Goal: Information Seeking & Learning: Learn about a topic

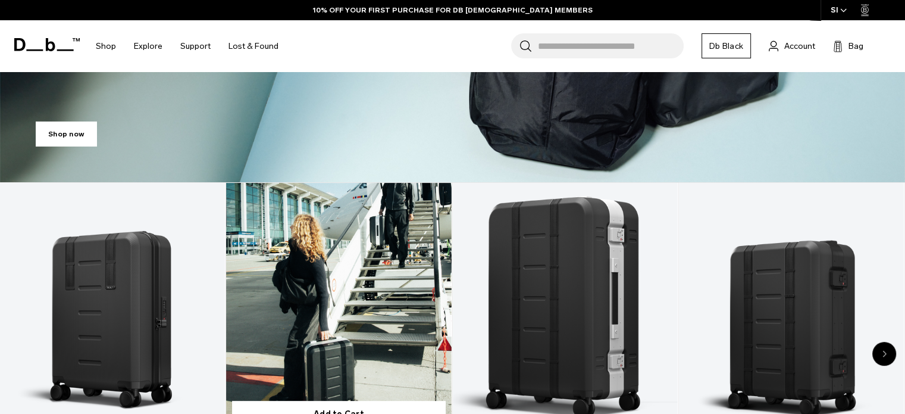
scroll to position [476, 0]
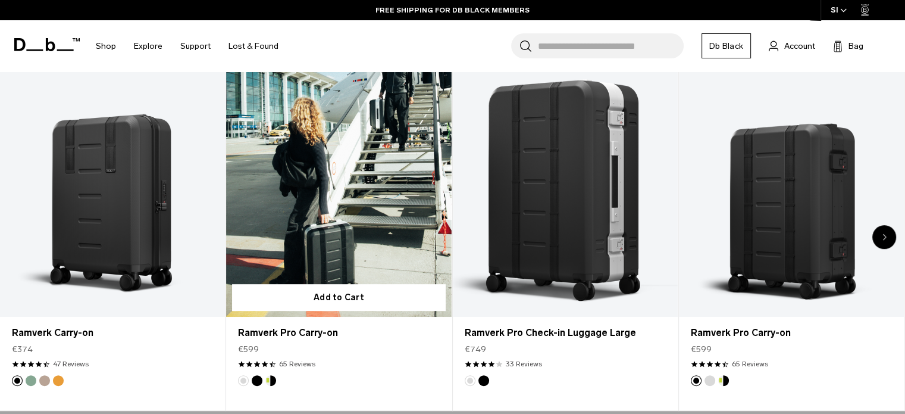
click at [310, 146] on link "Ramverk Pro Carry-on" at bounding box center [338, 191] width 225 height 250
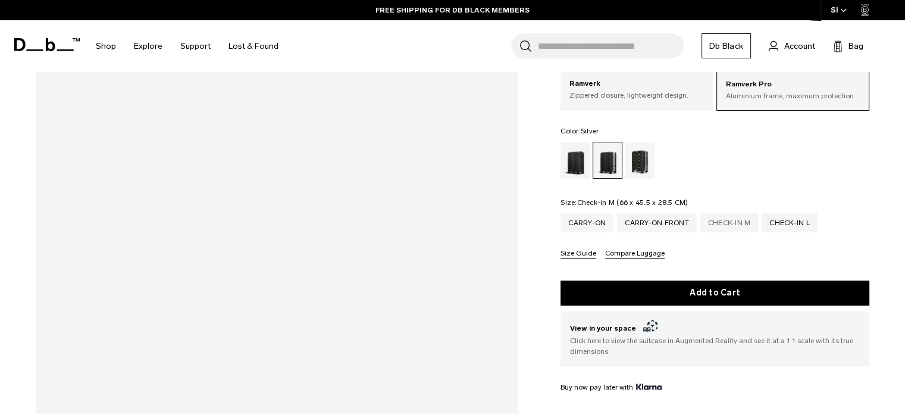
scroll to position [179, 0]
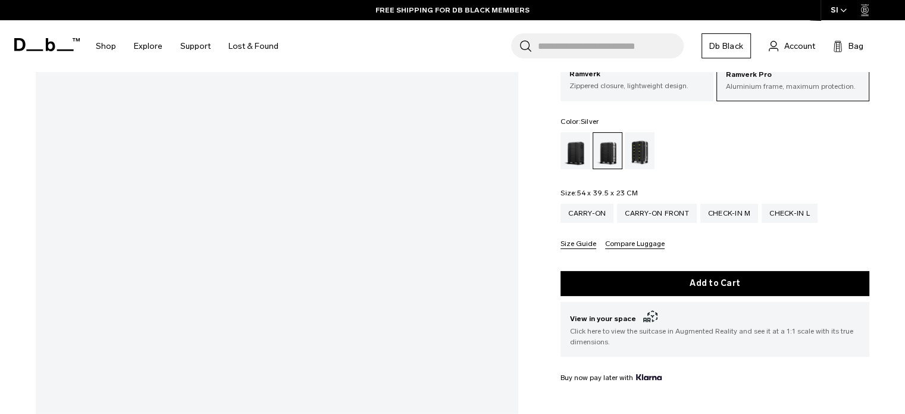
click at [0, 235] on html "Skip to content BUY NOW, PAY LATER WITH KLARNA 10% OFF YOUR FIRST PURCHASE FOR …" at bounding box center [452, 28] width 905 height 414
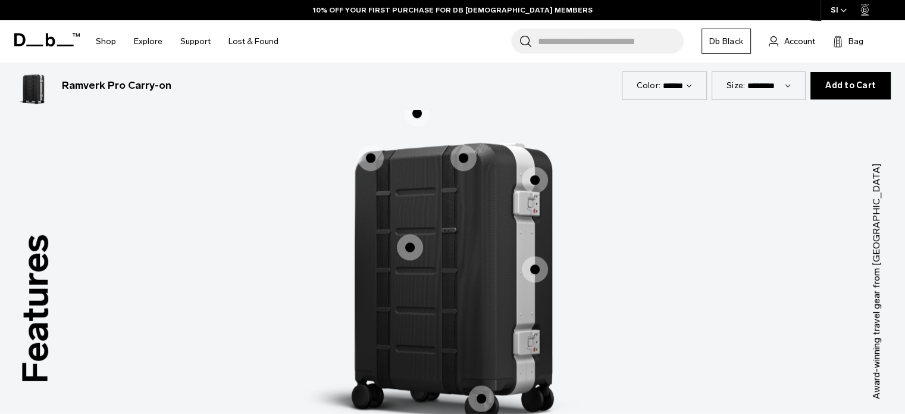
scroll to position [1726, 0]
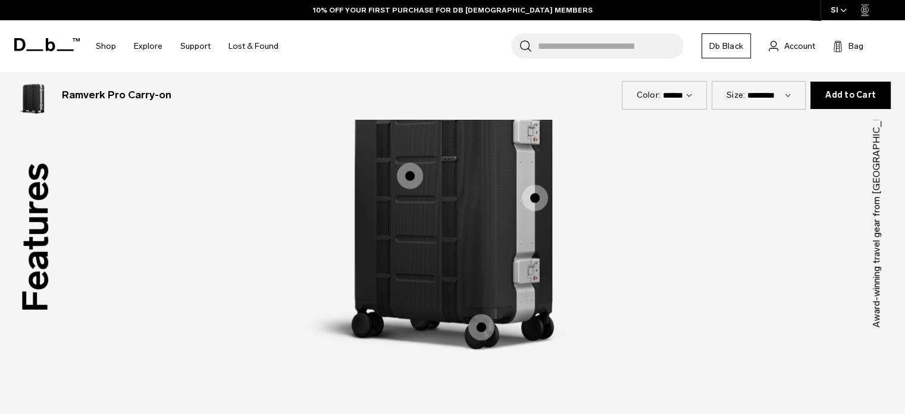
click at [411, 183] on span "1 / 3" at bounding box center [410, 175] width 26 height 26
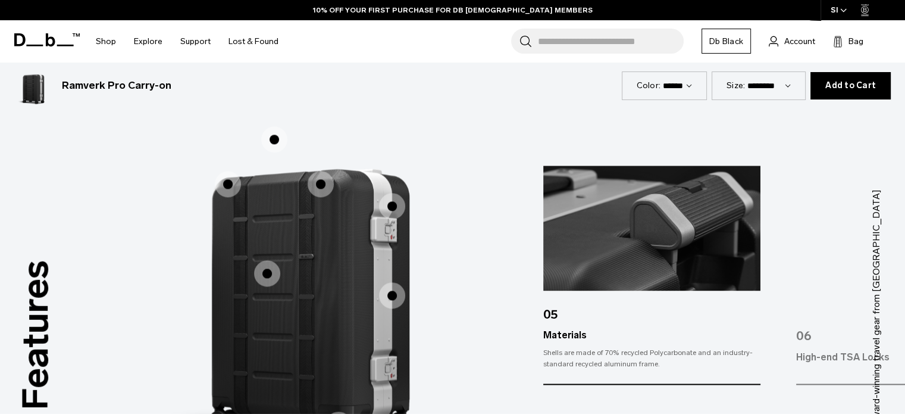
scroll to position [1666, 0]
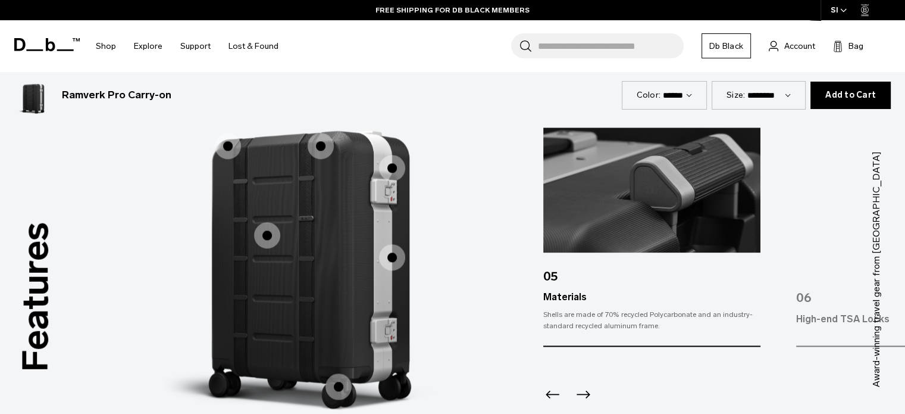
click at [580, 392] on icon "Next slide" at bounding box center [583, 393] width 19 height 19
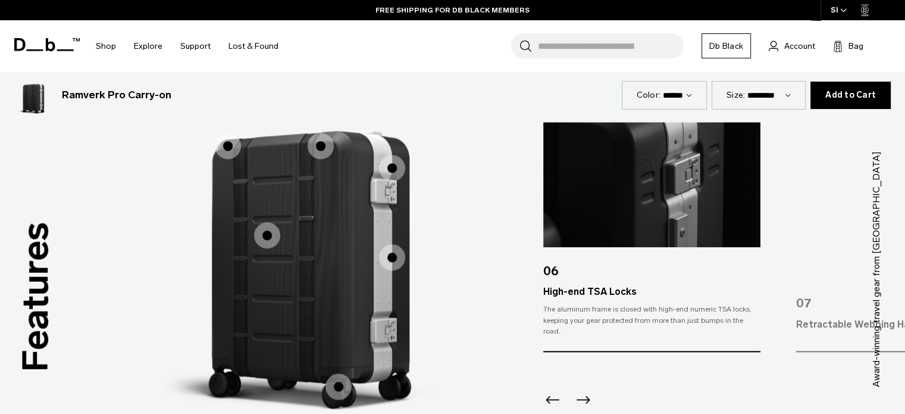
click at [581, 392] on icon "Next slide" at bounding box center [583, 399] width 19 height 19
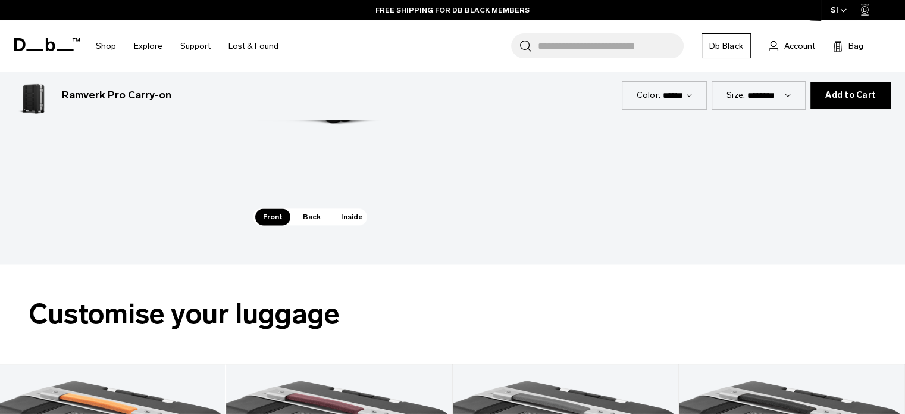
scroll to position [1964, 0]
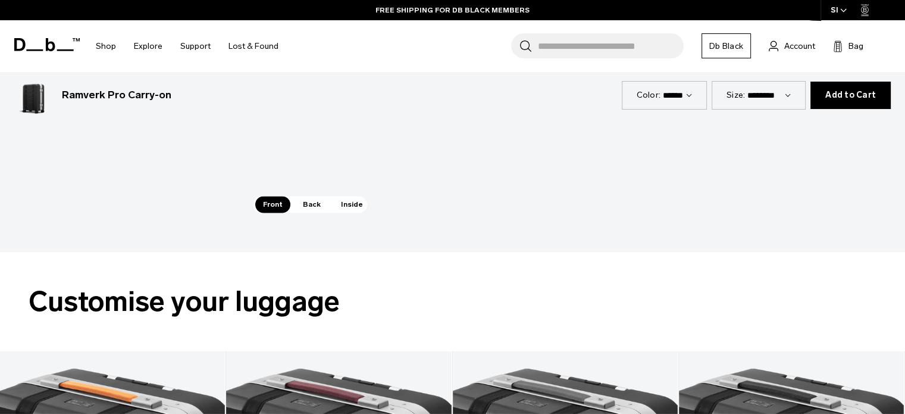
click at [310, 202] on span "Back" at bounding box center [311, 204] width 33 height 17
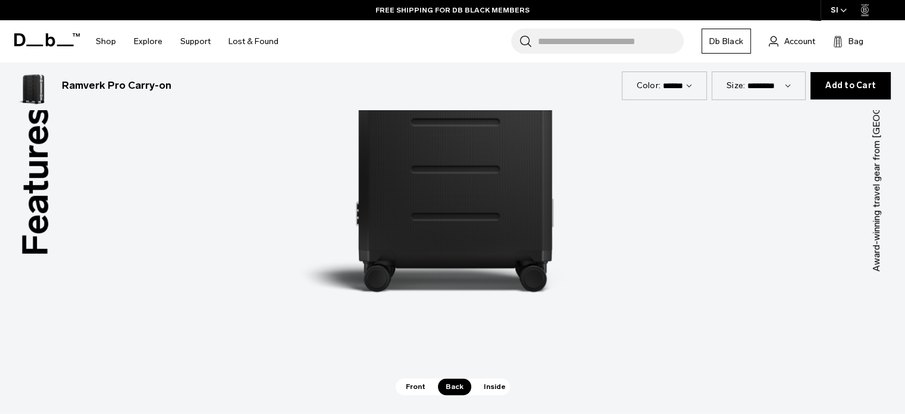
scroll to position [1785, 0]
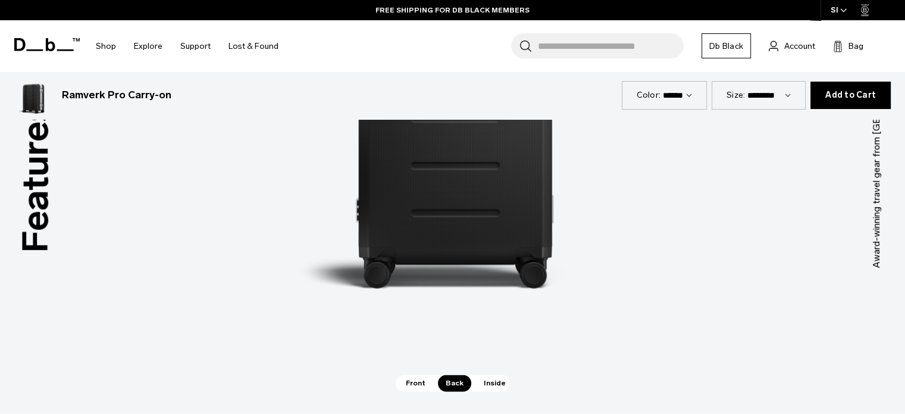
click at [486, 377] on span "Inside" at bounding box center [494, 382] width 37 height 17
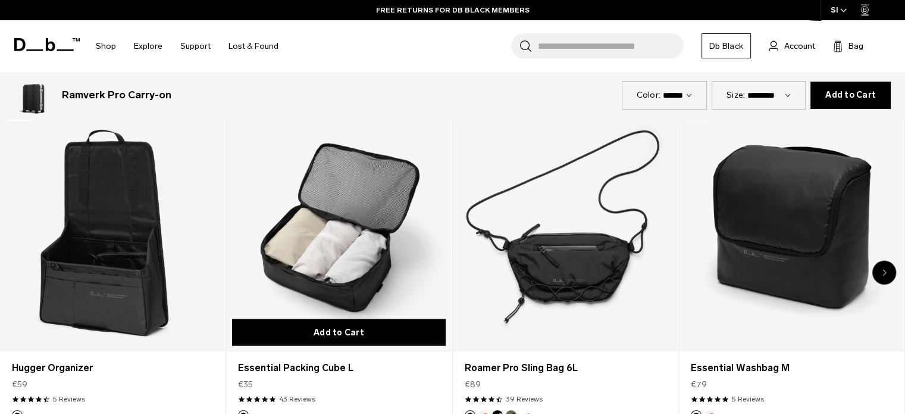
scroll to position [2678, 0]
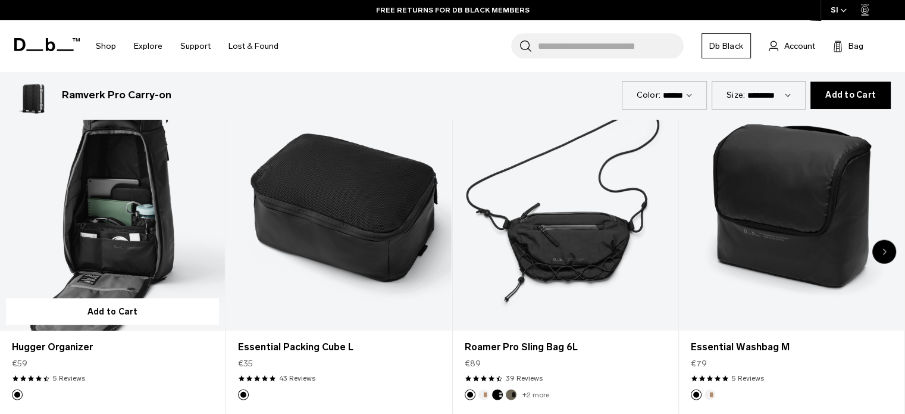
click at [112, 239] on link "Hugger Organizer" at bounding box center [112, 206] width 225 height 250
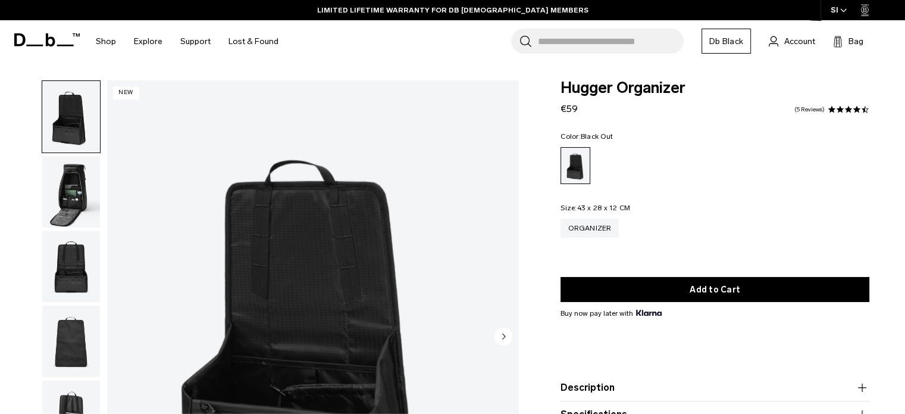
click at [74, 186] on img "button" at bounding box center [71, 191] width 58 height 71
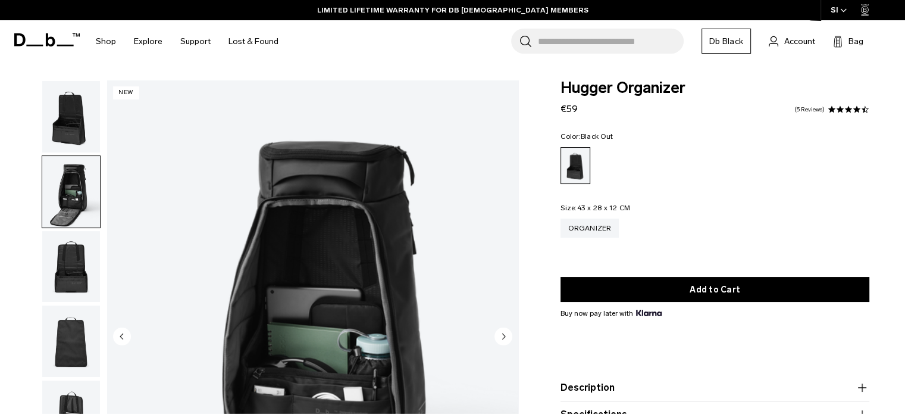
click at [74, 111] on img "button" at bounding box center [71, 116] width 58 height 71
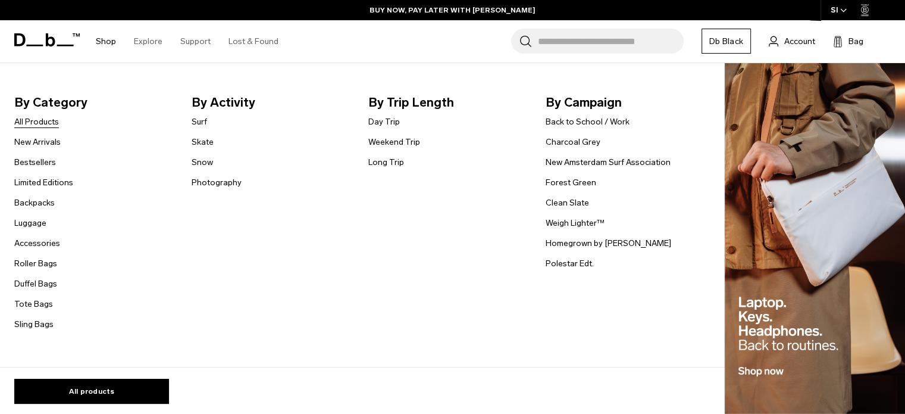
click at [40, 121] on link "All Products" at bounding box center [36, 121] width 45 height 12
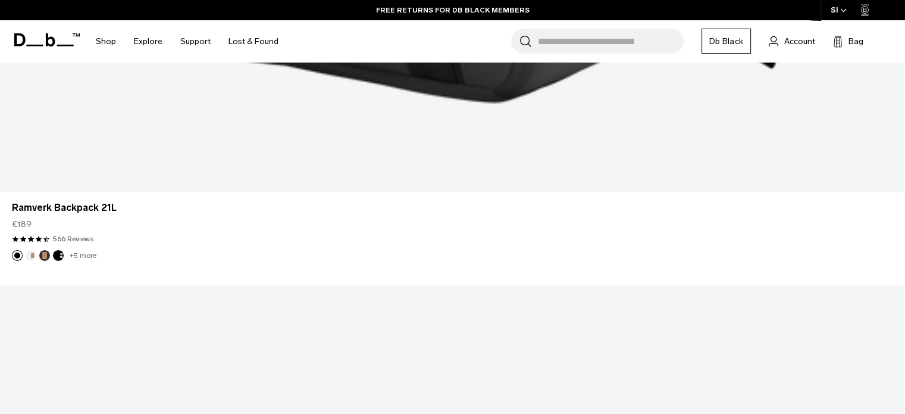
scroll to position [3987, 0]
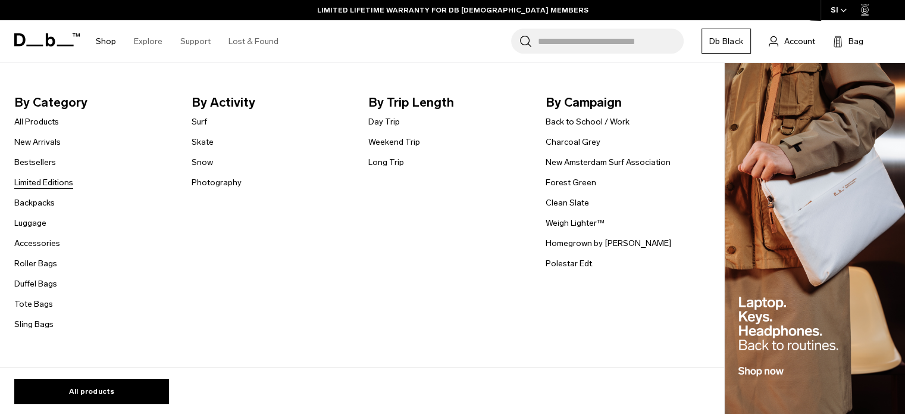
click at [43, 186] on link "Limited Editions" at bounding box center [43, 182] width 59 height 12
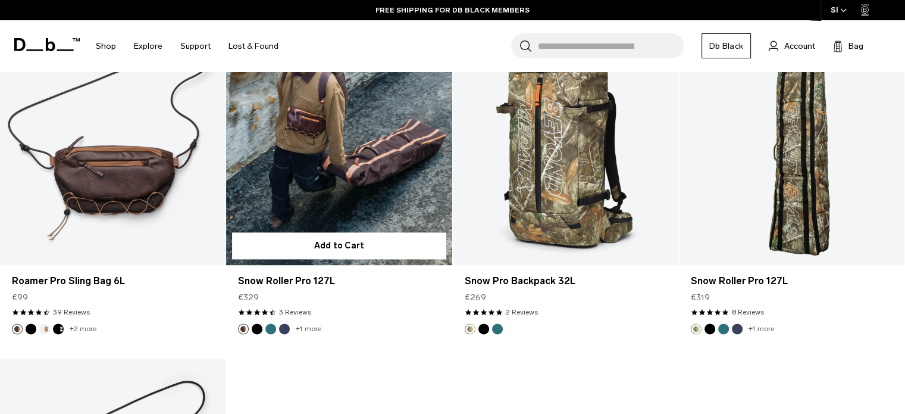
scroll to position [1904, 0]
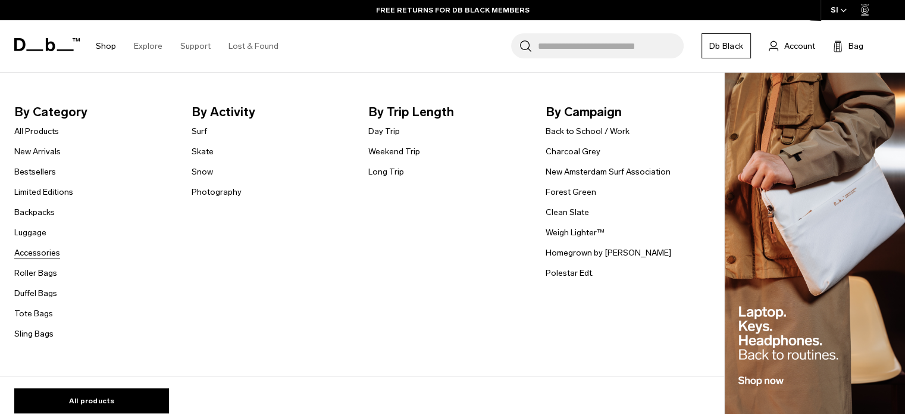
click at [48, 259] on link "Accessories" at bounding box center [37, 252] width 46 height 12
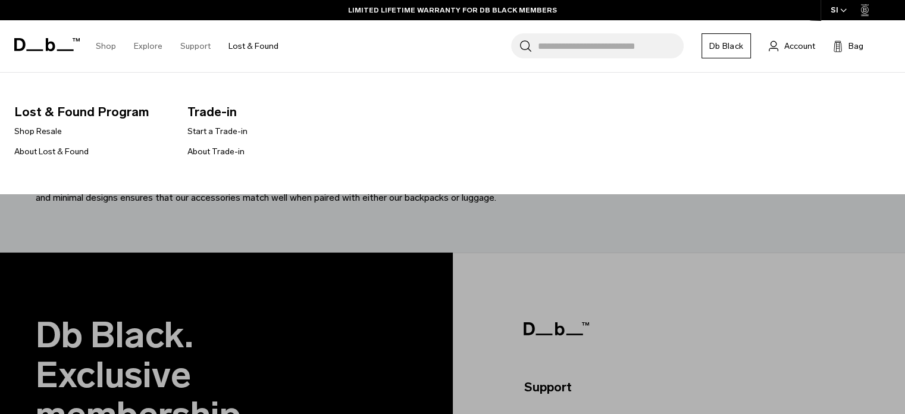
scroll to position [3868, 0]
